Goal: Task Accomplishment & Management: Complete application form

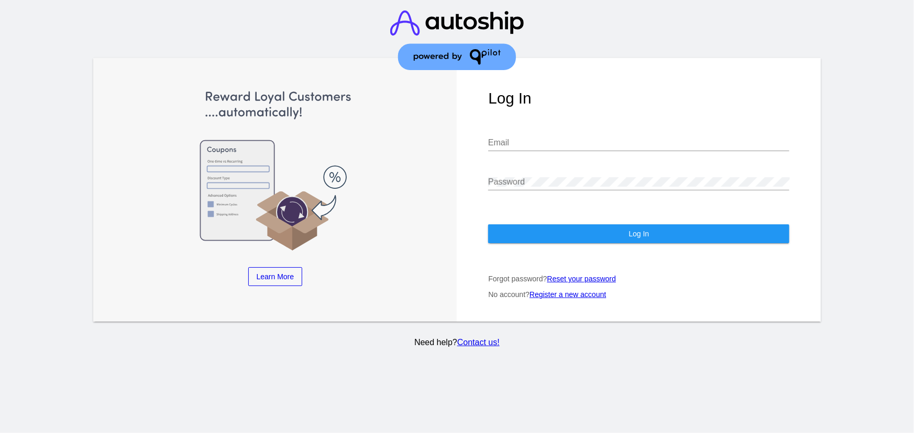
type input "[EMAIL_ADDRESS][DOMAIN_NAME]"
click at [537, 138] on input "[EMAIL_ADDRESS][DOMAIN_NAME]" at bounding box center [638, 142] width 301 height 9
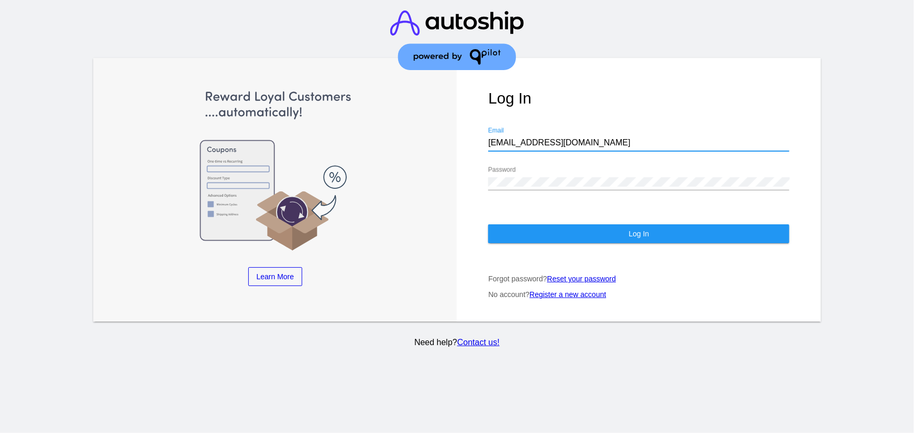
click at [537, 138] on input "[EMAIL_ADDRESS][DOMAIN_NAME]" at bounding box center [638, 142] width 301 height 9
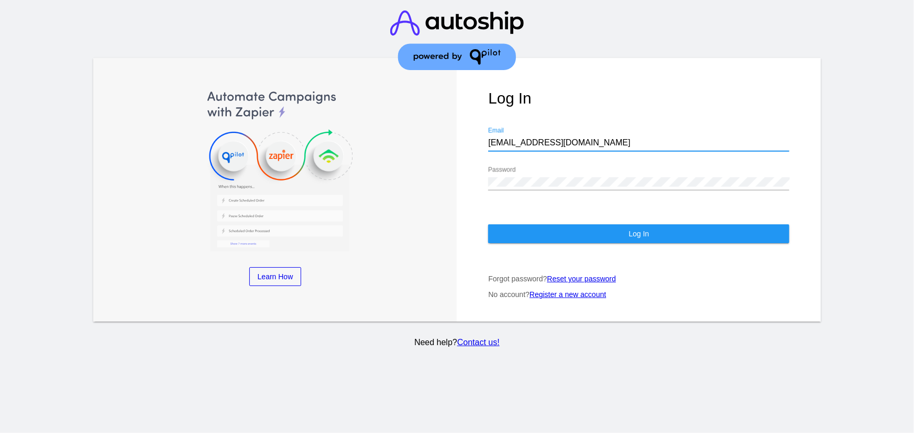
click at [551, 138] on input "[EMAIL_ADDRESS][DOMAIN_NAME]" at bounding box center [638, 142] width 301 height 9
drag, startPoint x: 558, startPoint y: 136, endPoint x: 491, endPoint y: 131, distance: 67.1
click at [491, 138] on input "[EMAIL_ADDRESS][DOMAIN_NAME]" at bounding box center [638, 142] width 301 height 9
click at [532, 138] on input "[EMAIL_ADDRESS][DOMAIN_NAME]" at bounding box center [638, 142] width 301 height 9
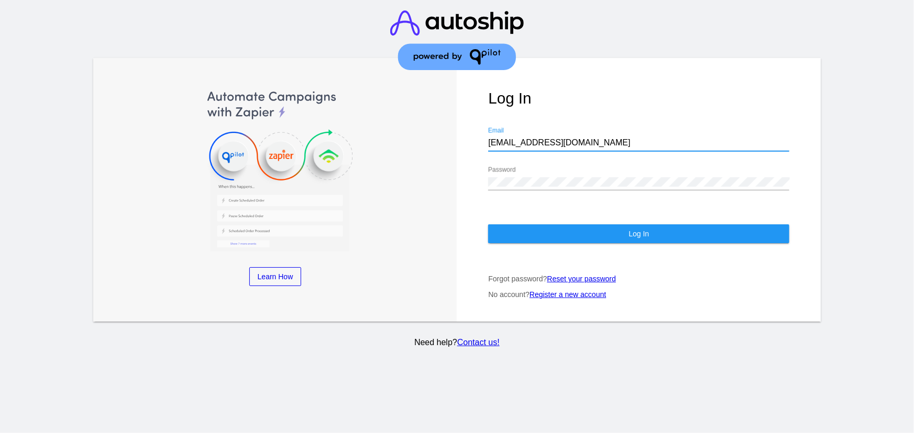
click at [532, 138] on input "[EMAIL_ADDRESS][DOMAIN_NAME]" at bounding box center [638, 142] width 301 height 9
click at [625, 69] on div "Log In [EMAIL_ADDRESS][DOMAIN_NAME] Email Password Log In Forgot password? Rese…" at bounding box center [639, 190] width 364 height 264
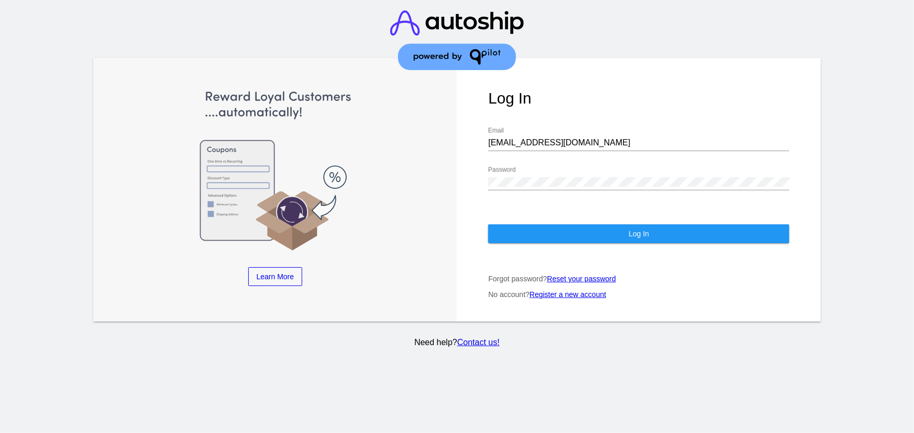
click at [563, 291] on link "Register a new account" at bounding box center [567, 295] width 76 height 8
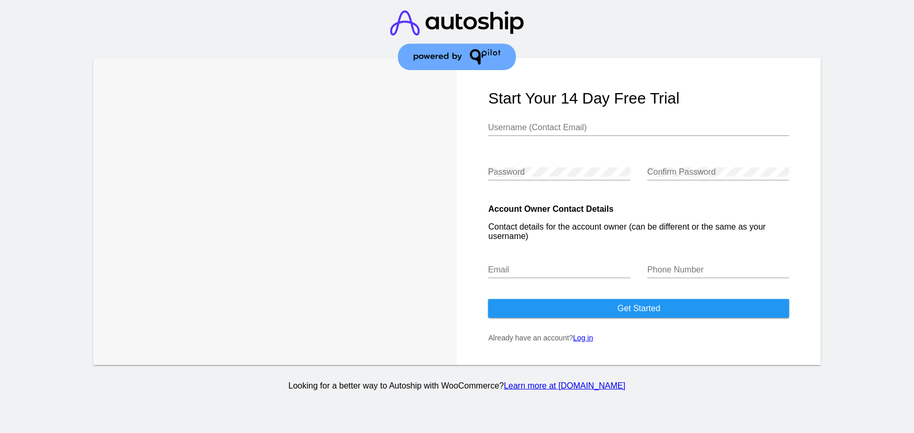
type input "[EMAIL_ADDRESS][DOMAIN_NAME]"
click at [517, 133] on div "[EMAIL_ADDRESS][DOMAIN_NAME] Username (Contact Email)" at bounding box center [638, 125] width 301 height 24
click at [540, 126] on input "[EMAIL_ADDRESS][DOMAIN_NAME]" at bounding box center [638, 127] width 301 height 9
